Goal: Transaction & Acquisition: Purchase product/service

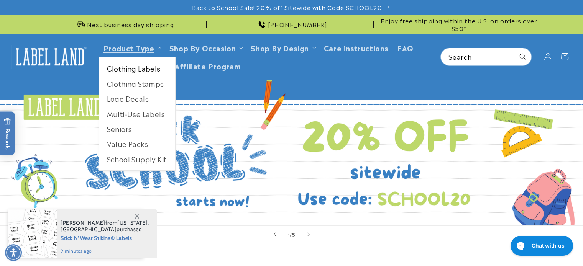
click at [144, 66] on link "Clothing Labels" at bounding box center [137, 68] width 76 height 15
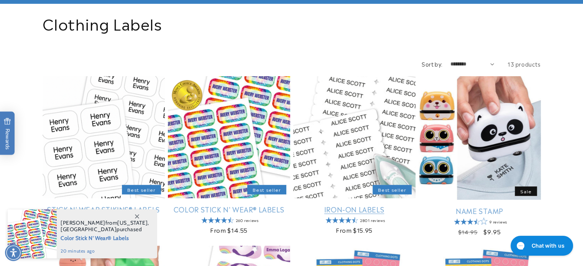
click at [352, 205] on link "Iron-On Labels" at bounding box center [354, 209] width 122 height 9
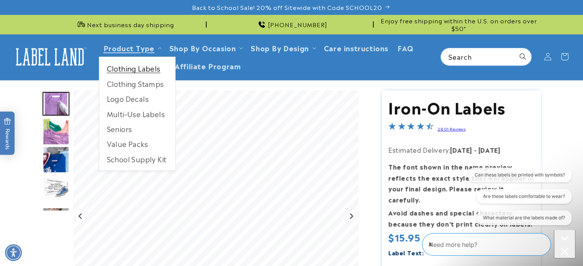
click at [153, 71] on link "Clothing Labels" at bounding box center [137, 68] width 76 height 15
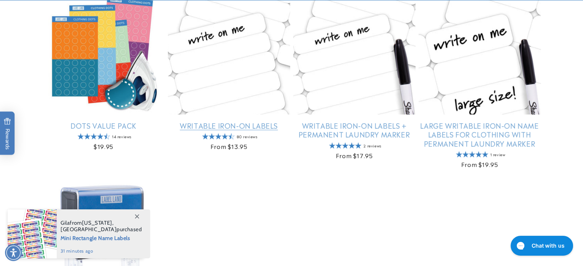
click at [230, 121] on link "Writable Iron-On Labels" at bounding box center [229, 125] width 122 height 9
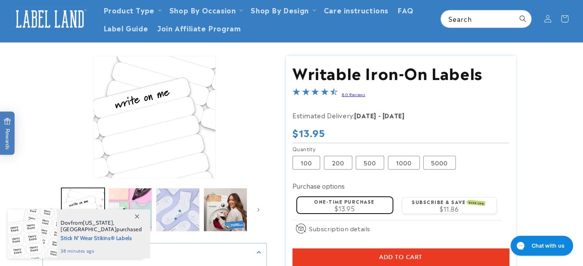
scroll to position [77, 0]
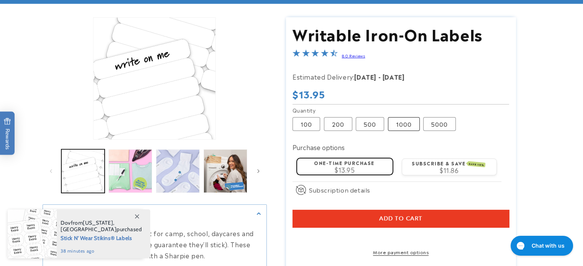
click at [401, 121] on label "1000 Variant sold out or unavailable" at bounding box center [404, 124] width 32 height 14
click at [373, 121] on label "500 Variant sold out or unavailable" at bounding box center [369, 124] width 28 height 14
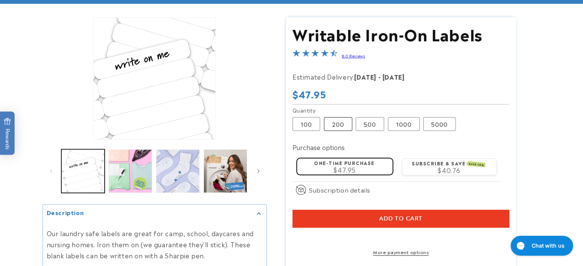
click at [333, 124] on label "200 Variant sold out or unavailable" at bounding box center [338, 124] width 28 height 14
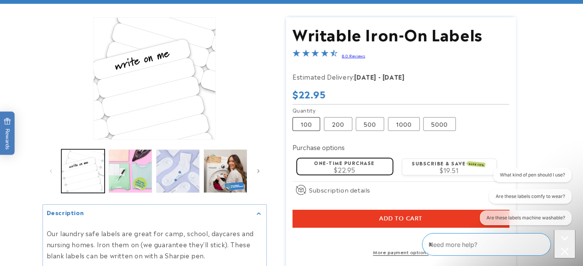
click at [307, 124] on label "100 Variant sold out or unavailable" at bounding box center [306, 124] width 28 height 14
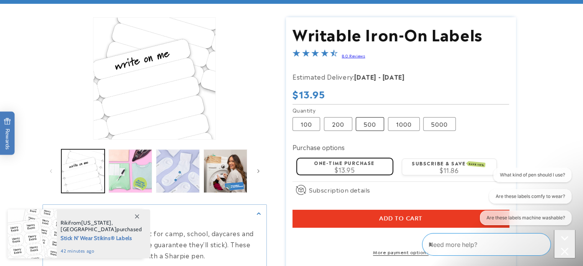
click at [369, 125] on label "500 Variant sold out or unavailable" at bounding box center [369, 124] width 28 height 14
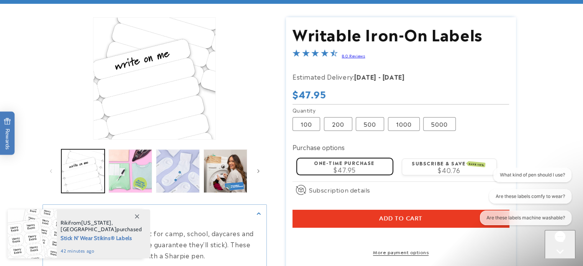
click at [326, 219] on button "Add to cart" at bounding box center [400, 219] width 216 height 18
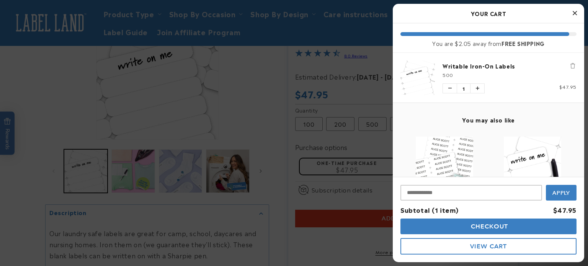
click at [445, 229] on button "Checkout" at bounding box center [489, 227] width 176 height 16
